Goal: Check status: Check status

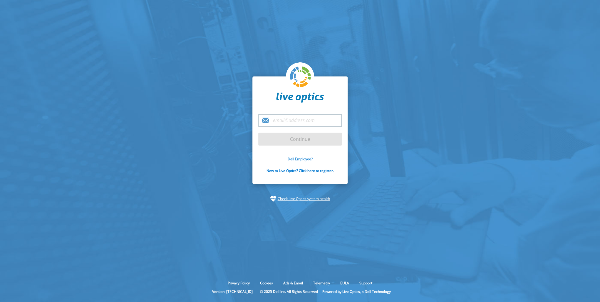
click at [301, 158] on link "Dell Employee?" at bounding box center [300, 158] width 25 height 5
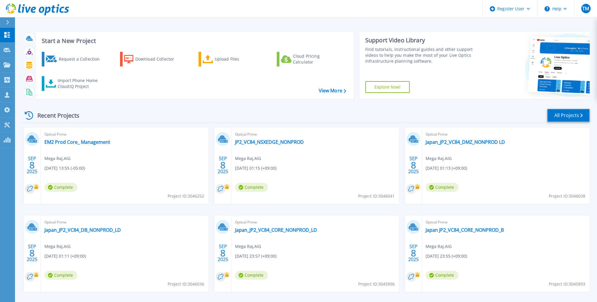
click at [569, 114] on link "All Projects" at bounding box center [568, 115] width 43 height 13
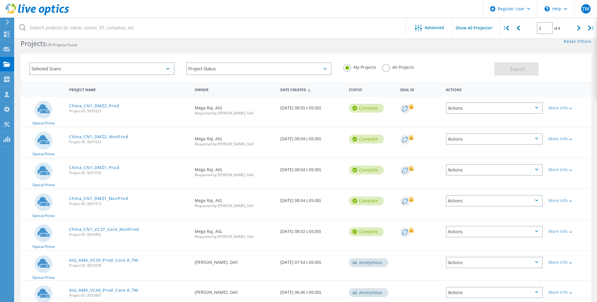
scroll to position [24, 0]
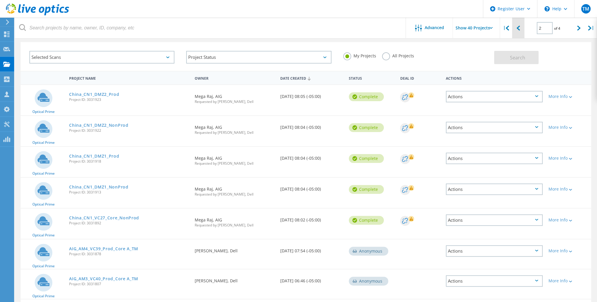
click at [518, 27] on icon at bounding box center [518, 28] width 4 height 5
type input "1"
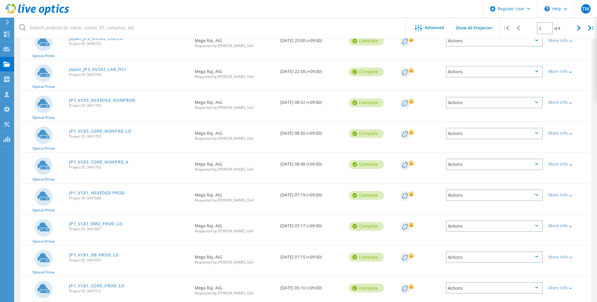
scroll to position [518, 0]
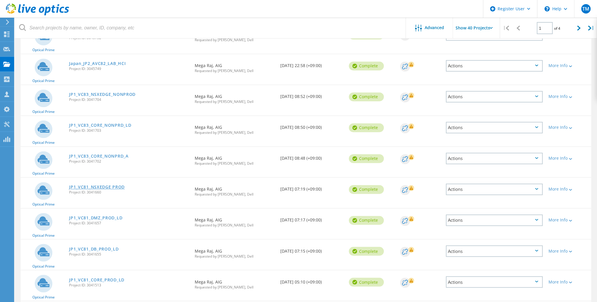
click at [108, 185] on link "JP1_VC81_NSXEDGE PROD" at bounding box center [97, 187] width 56 height 4
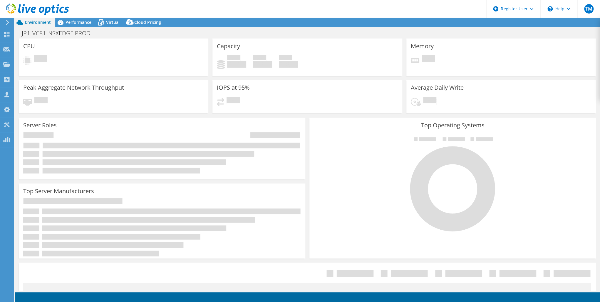
select select "USD"
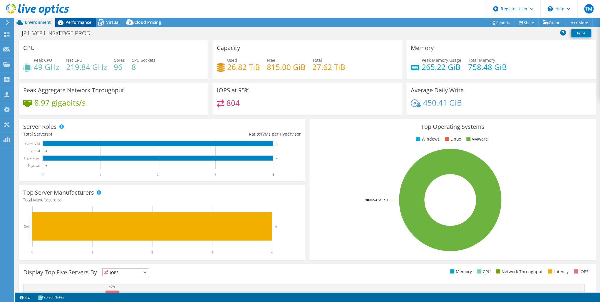
click at [79, 22] on span "Performance" at bounding box center [79, 22] width 26 height 6
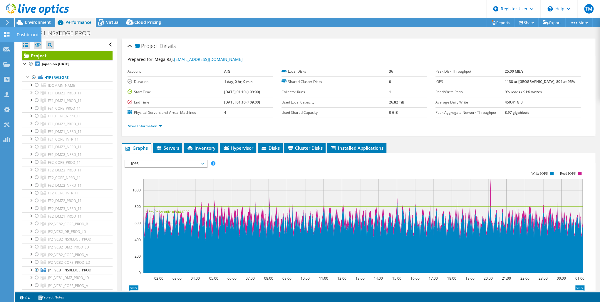
click at [9, 33] on icon at bounding box center [6, 35] width 7 height 6
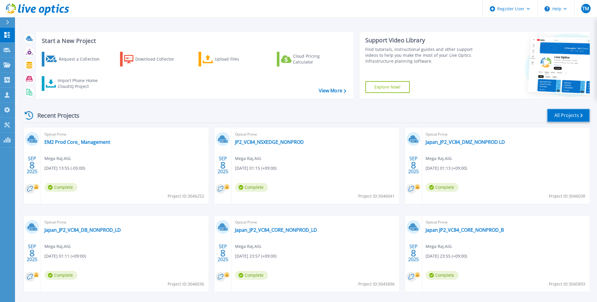
click at [571, 113] on link "All Projects" at bounding box center [568, 115] width 43 height 13
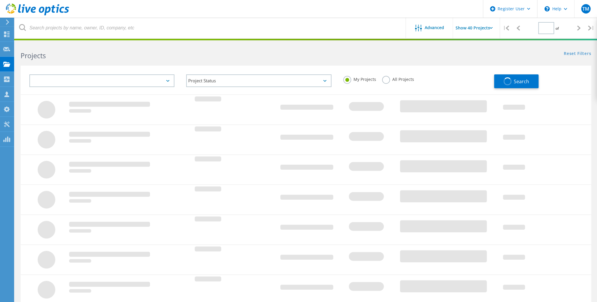
type input "1"
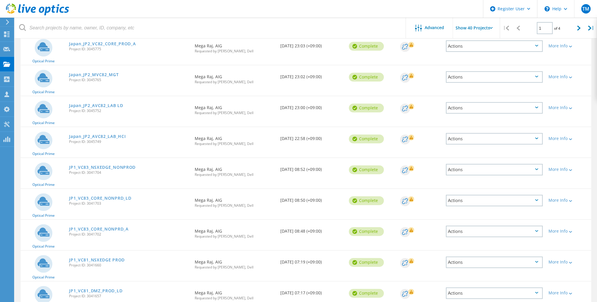
scroll to position [471, 0]
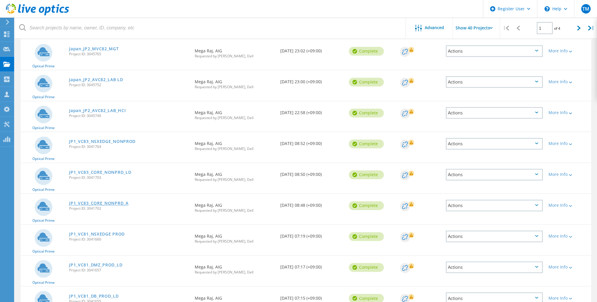
click at [113, 201] on link "JP1_VC83_CORE_NONPRD_A" at bounding box center [98, 203] width 59 height 4
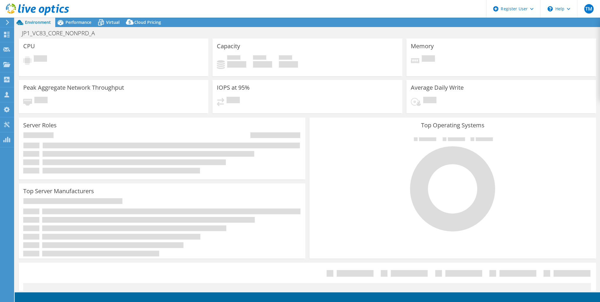
select select "USD"
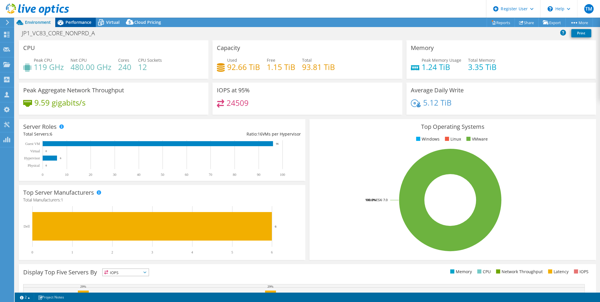
click at [73, 21] on span "Performance" at bounding box center [79, 22] width 26 height 6
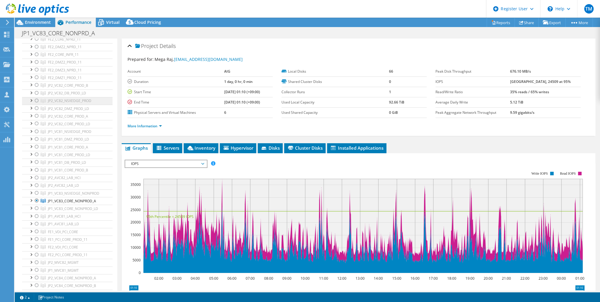
scroll to position [141, 0]
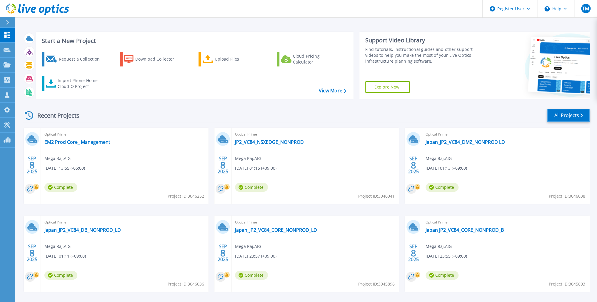
drag, startPoint x: 561, startPoint y: 116, endPoint x: 483, endPoint y: 130, distance: 79.2
click at [560, 116] on link "All Projects" at bounding box center [568, 115] width 43 height 13
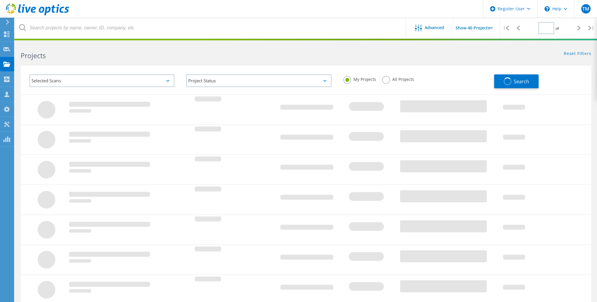
type input "1"
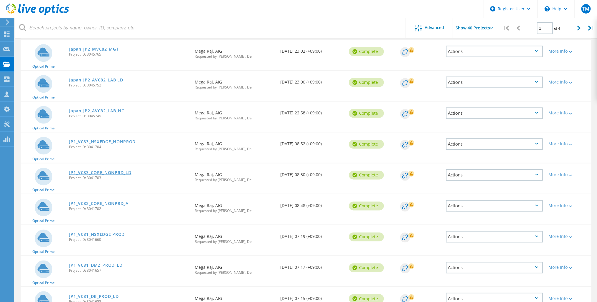
scroll to position [471, 0]
click at [105, 170] on link "JP1_VC83_CORE_NONPRD_LD" at bounding box center [100, 172] width 62 height 4
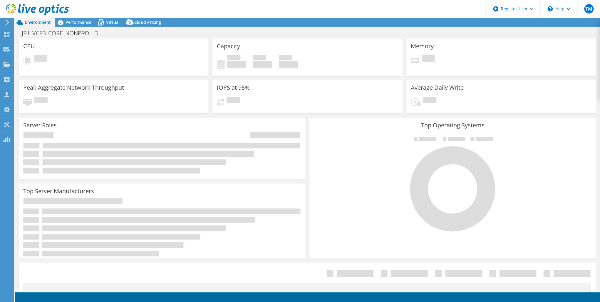
select select "USD"
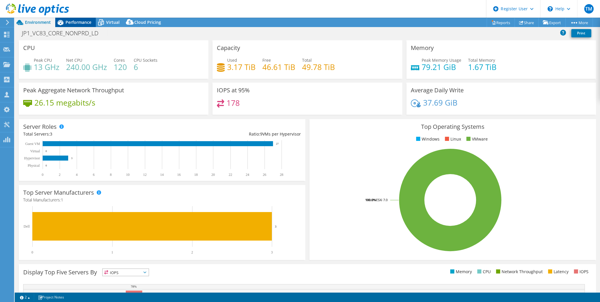
click at [74, 23] on span "Performance" at bounding box center [79, 22] width 26 height 6
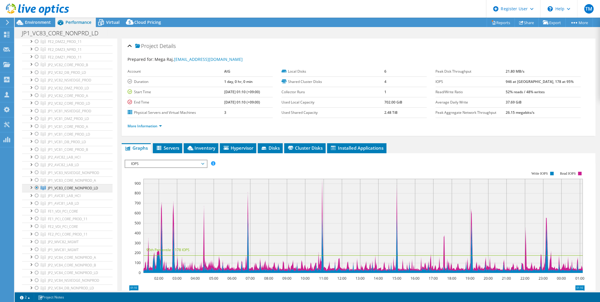
scroll to position [165, 0]
click at [8, 34] on use at bounding box center [7, 35] width 6 height 6
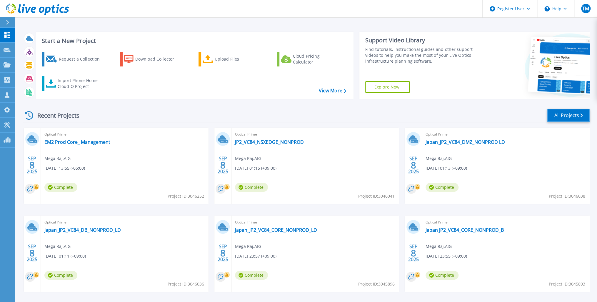
click at [569, 115] on link "All Projects" at bounding box center [568, 115] width 43 height 13
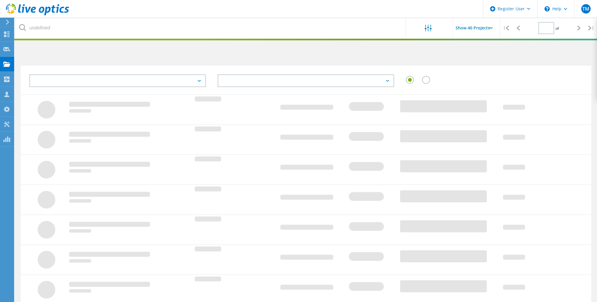
type input "1"
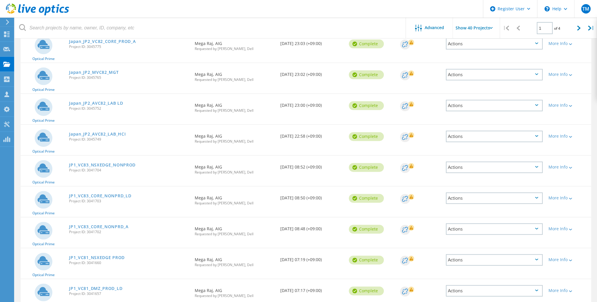
scroll to position [471, 0]
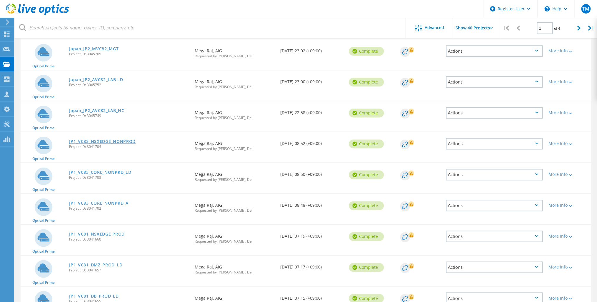
click at [116, 140] on link "JP1_VC83_NSXEDGE_NONPROD" at bounding box center [102, 141] width 66 height 4
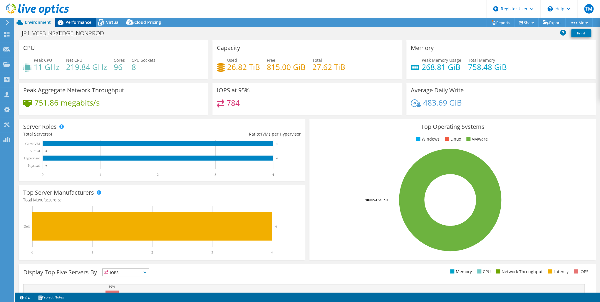
click at [69, 21] on span "Performance" at bounding box center [79, 22] width 26 height 6
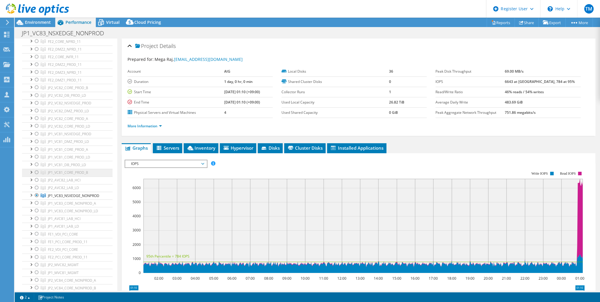
scroll to position [141, 0]
